Goal: Information Seeking & Learning: Learn about a topic

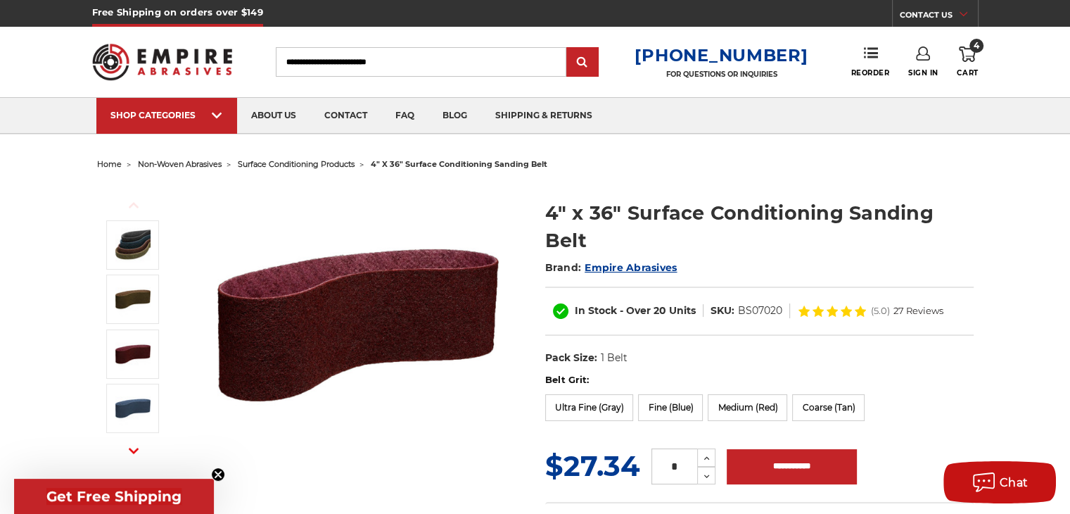
scroll to position [70, 0]
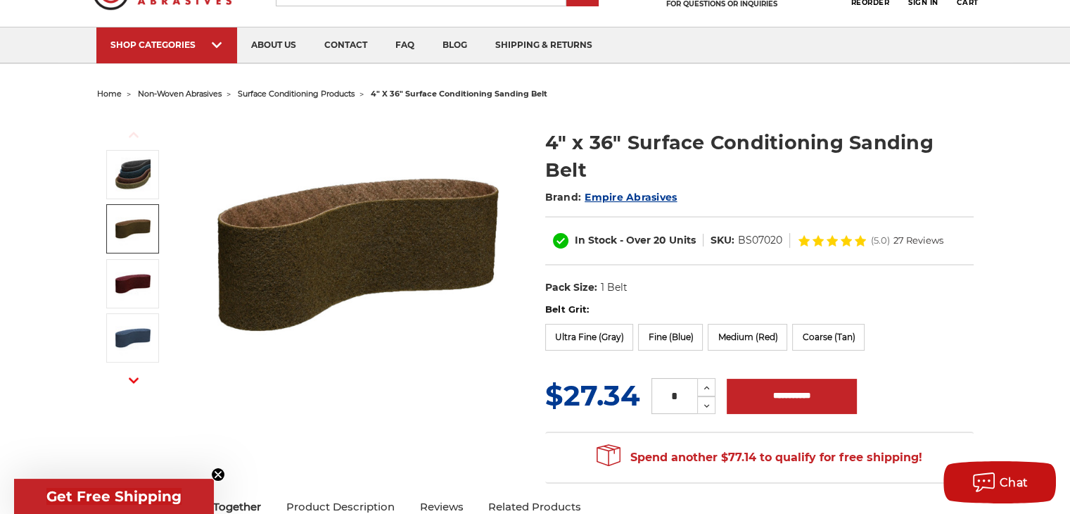
click at [125, 235] on img at bounding box center [132, 228] width 35 height 35
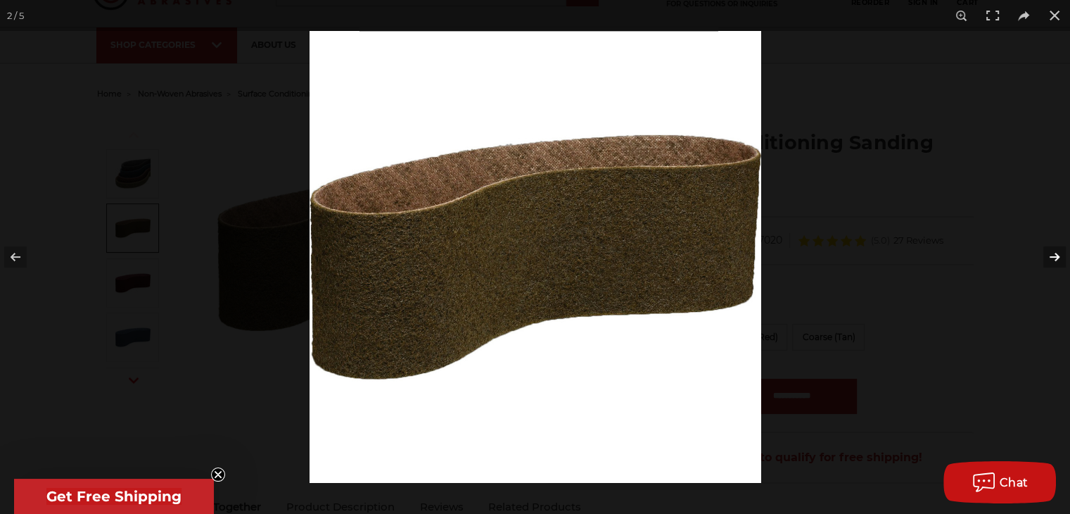
click at [1060, 260] on button at bounding box center [1045, 257] width 49 height 70
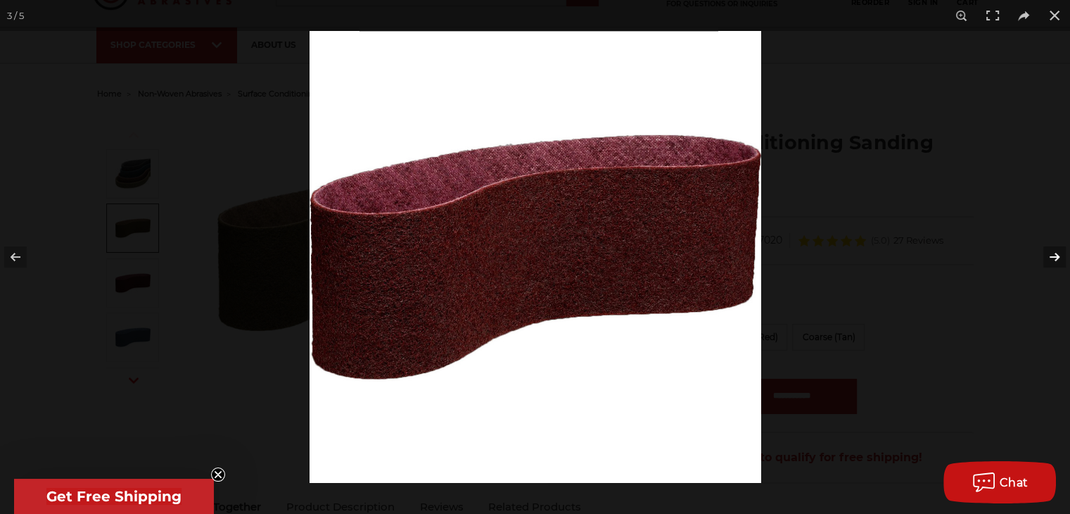
click at [1060, 260] on button at bounding box center [1045, 257] width 49 height 70
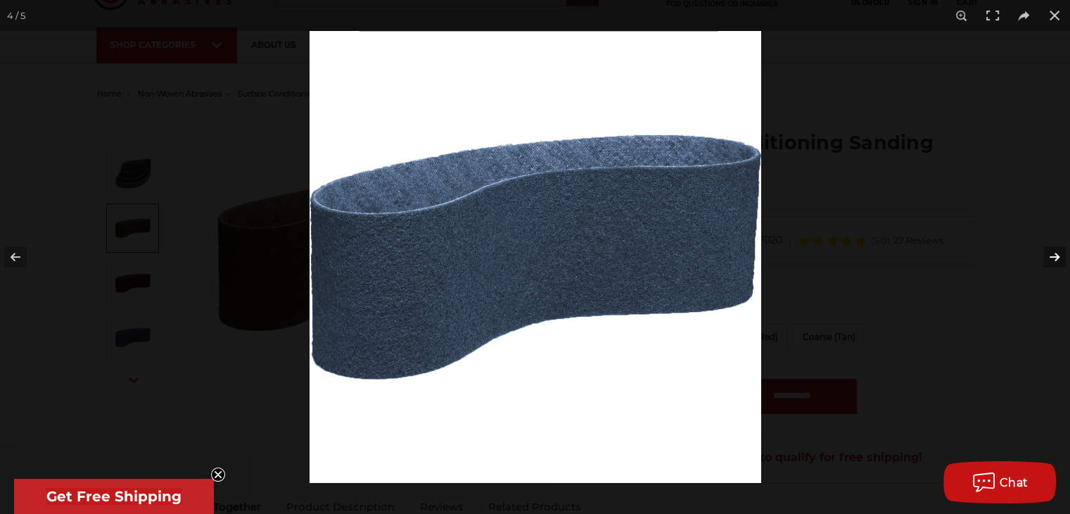
click at [1060, 260] on button at bounding box center [1045, 257] width 49 height 70
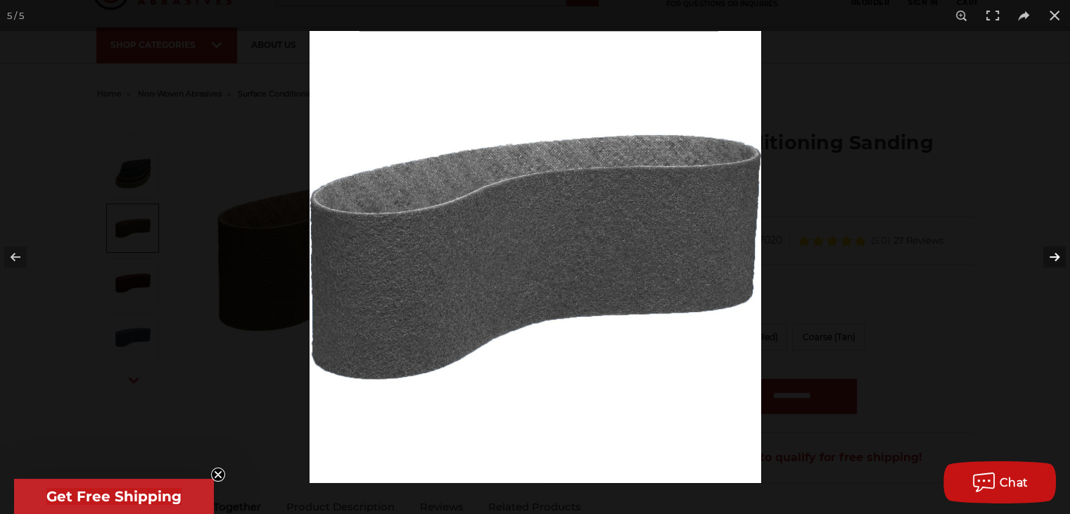
click at [1058, 260] on button at bounding box center [1045, 257] width 49 height 70
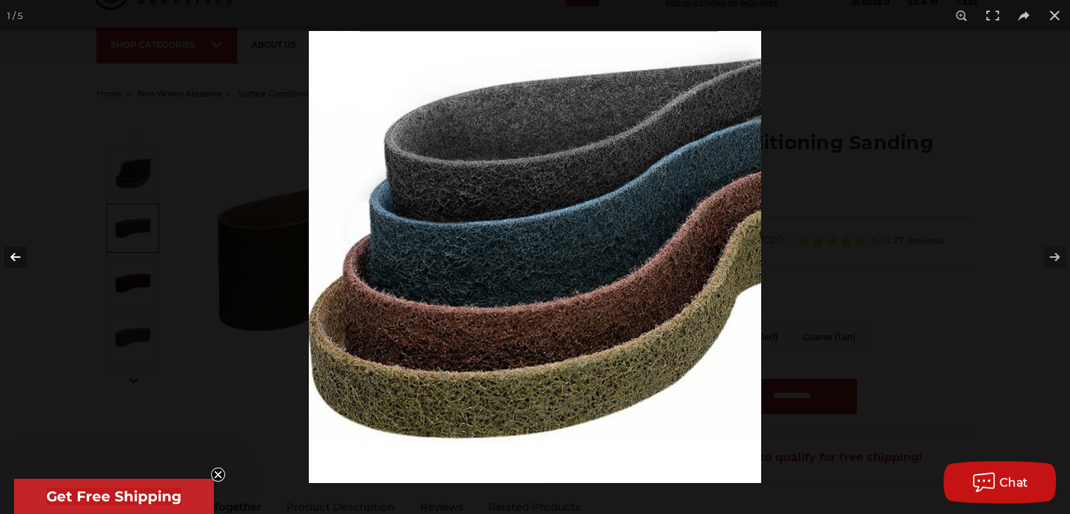
click at [23, 259] on button at bounding box center [24, 257] width 49 height 70
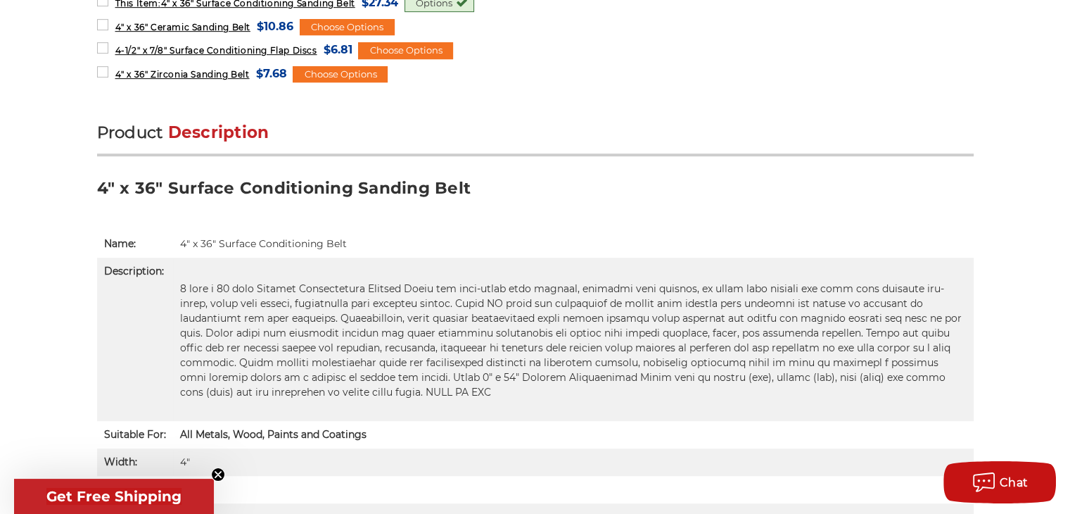
scroll to position [844, 0]
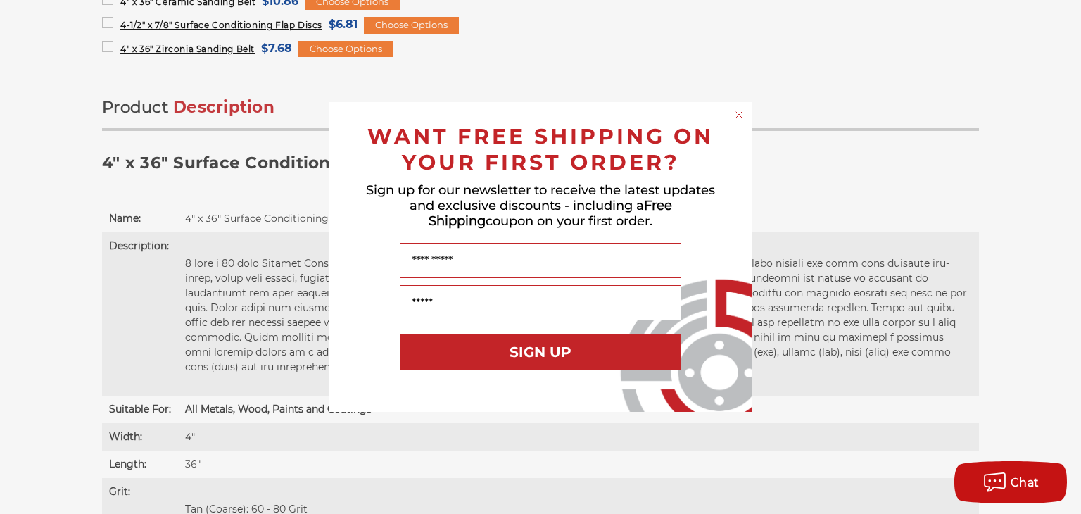
click at [738, 113] on circle "Close dialog" at bounding box center [738, 114] width 13 height 13
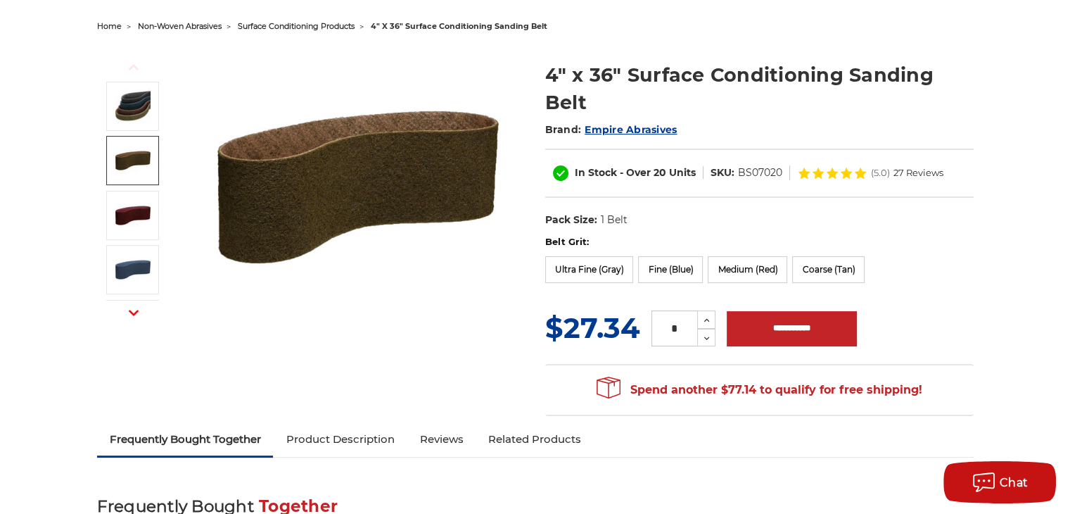
scroll to position [141, 0]
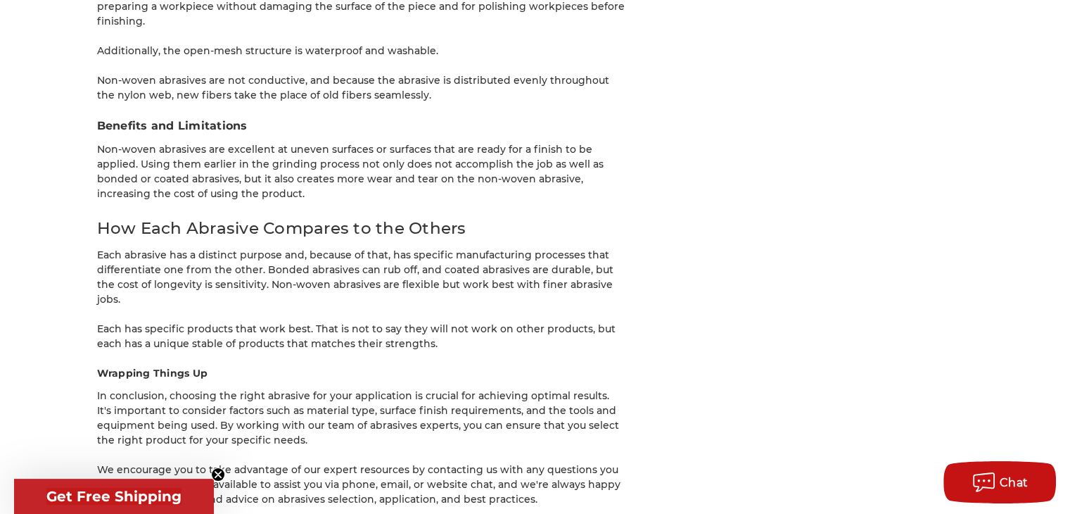
scroll to position [3799, 0]
